Goal: Information Seeking & Learning: Learn about a topic

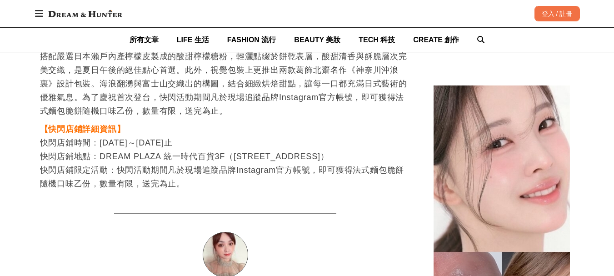
scroll to position [0, 1483]
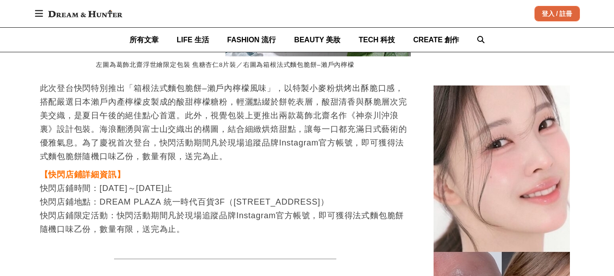
scroll to position [0, 0]
drag, startPoint x: 0, startPoint y: 166, endPoint x: 18, endPoint y: 155, distance: 21.3
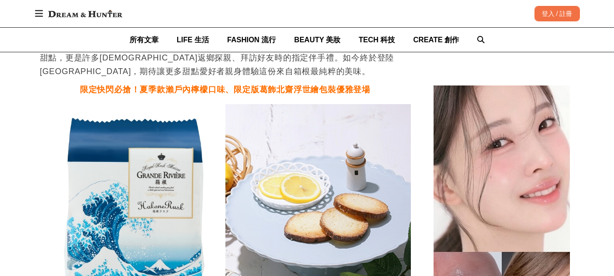
scroll to position [1409, 0]
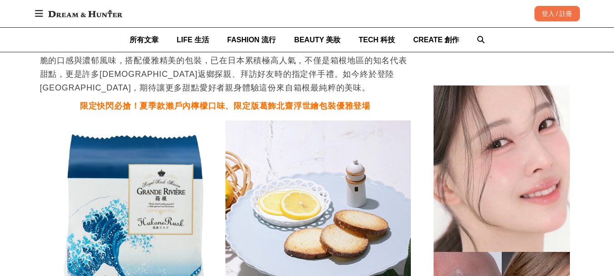
drag, startPoint x: 222, startPoint y: 179, endPoint x: 11, endPoint y: 188, distance: 210.6
click at [11, 188] on div "首頁 / 美食旅行 [URL][DOMAIN_NAME] 收藏 日本法式麵包脆餅專賣店「GRANDE RIVIÈRE箱根」進駐[GEOGRAPHIC_DATA…" at bounding box center [307, 172] width 614 height 2942
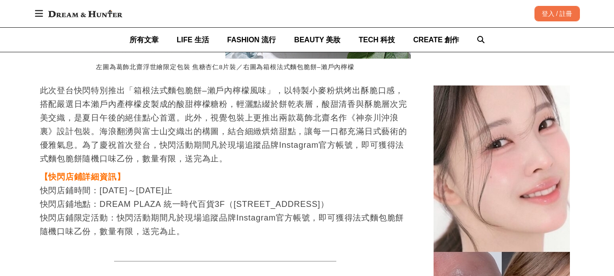
scroll to position [1682, 0]
